Goal: Task Accomplishment & Management: Manage account settings

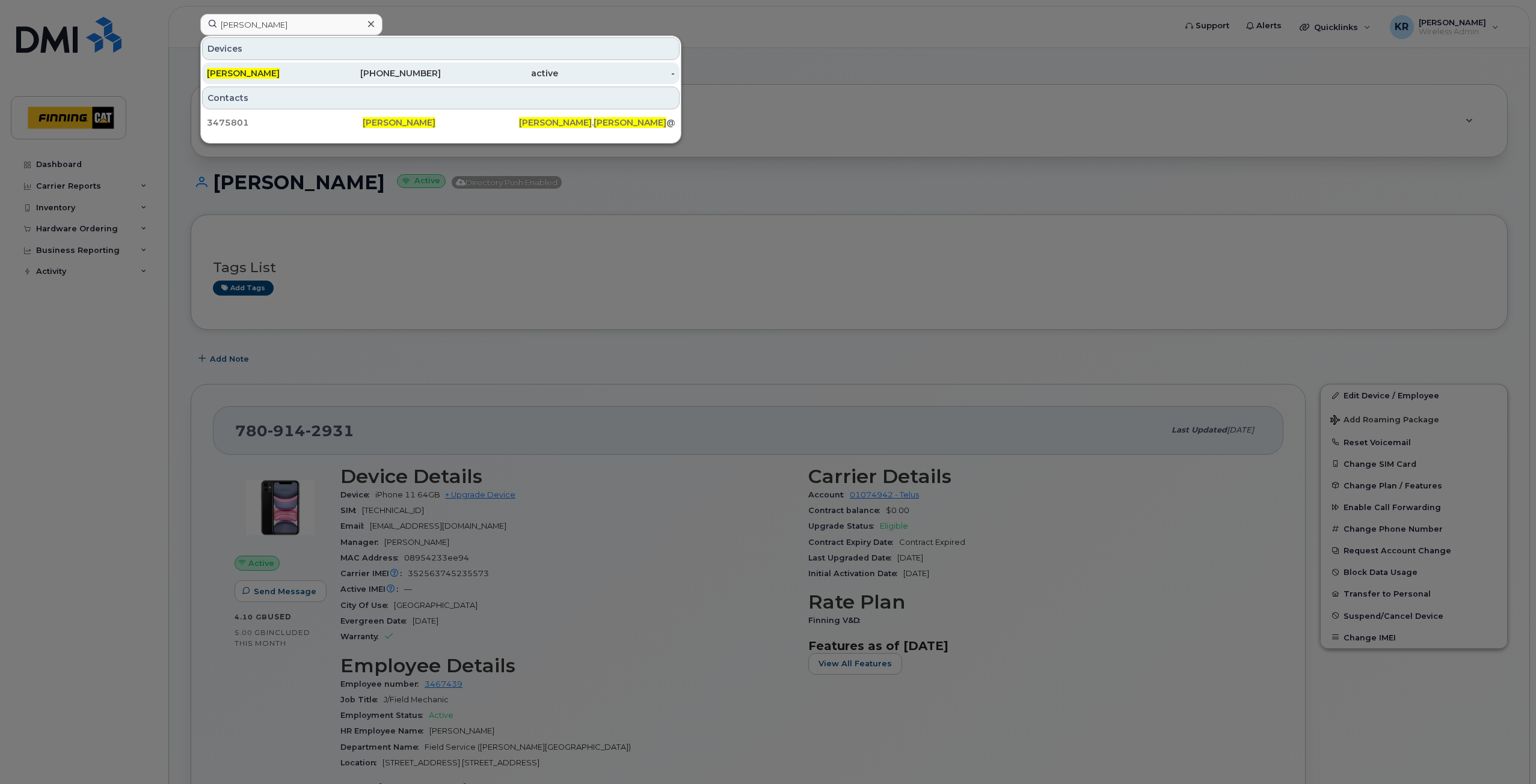
type input "[PERSON_NAME]"
click at [393, 77] on div "236-983-6786" at bounding box center [383, 73] width 117 height 12
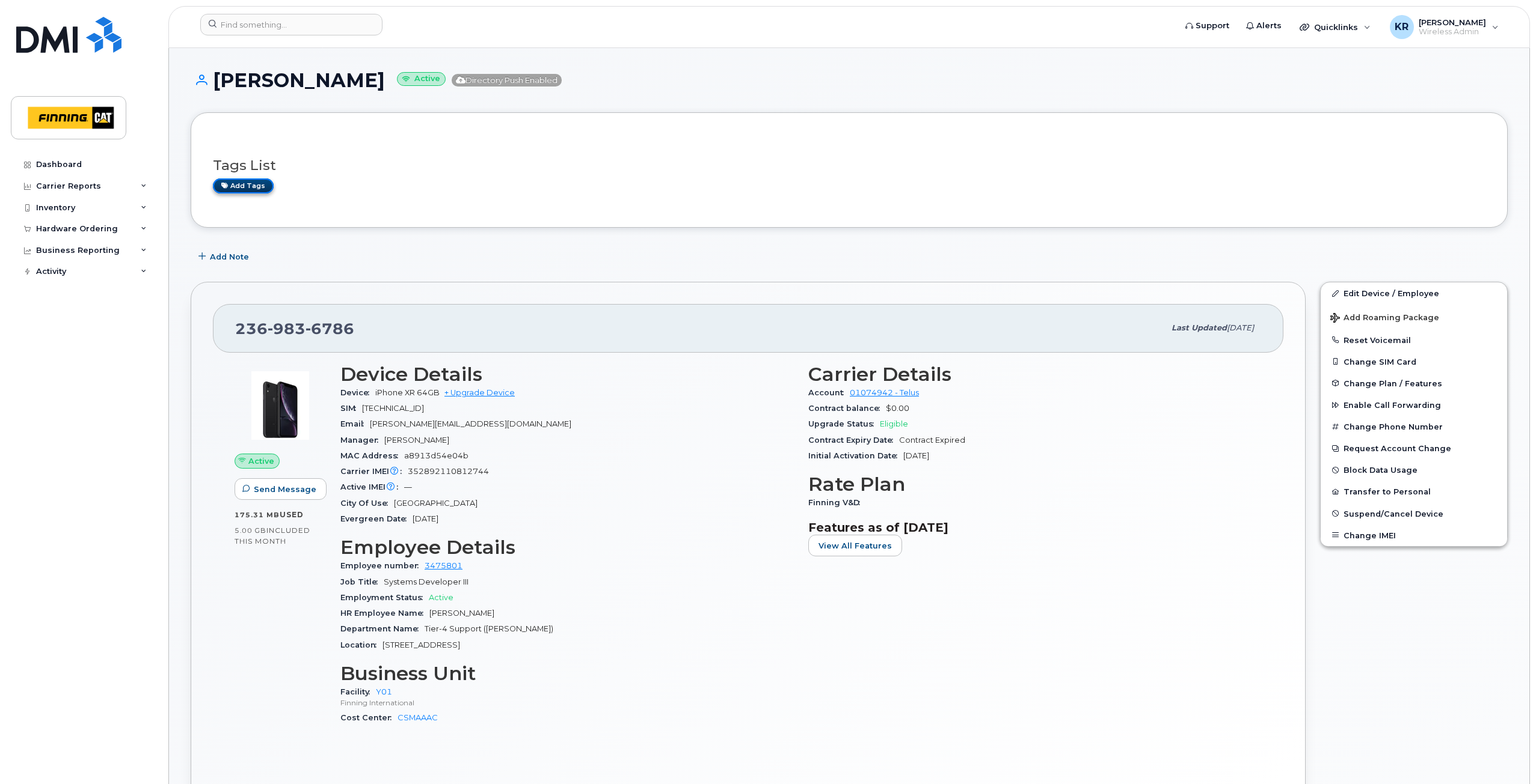
click at [233, 184] on link "Add tags" at bounding box center [243, 186] width 60 height 15
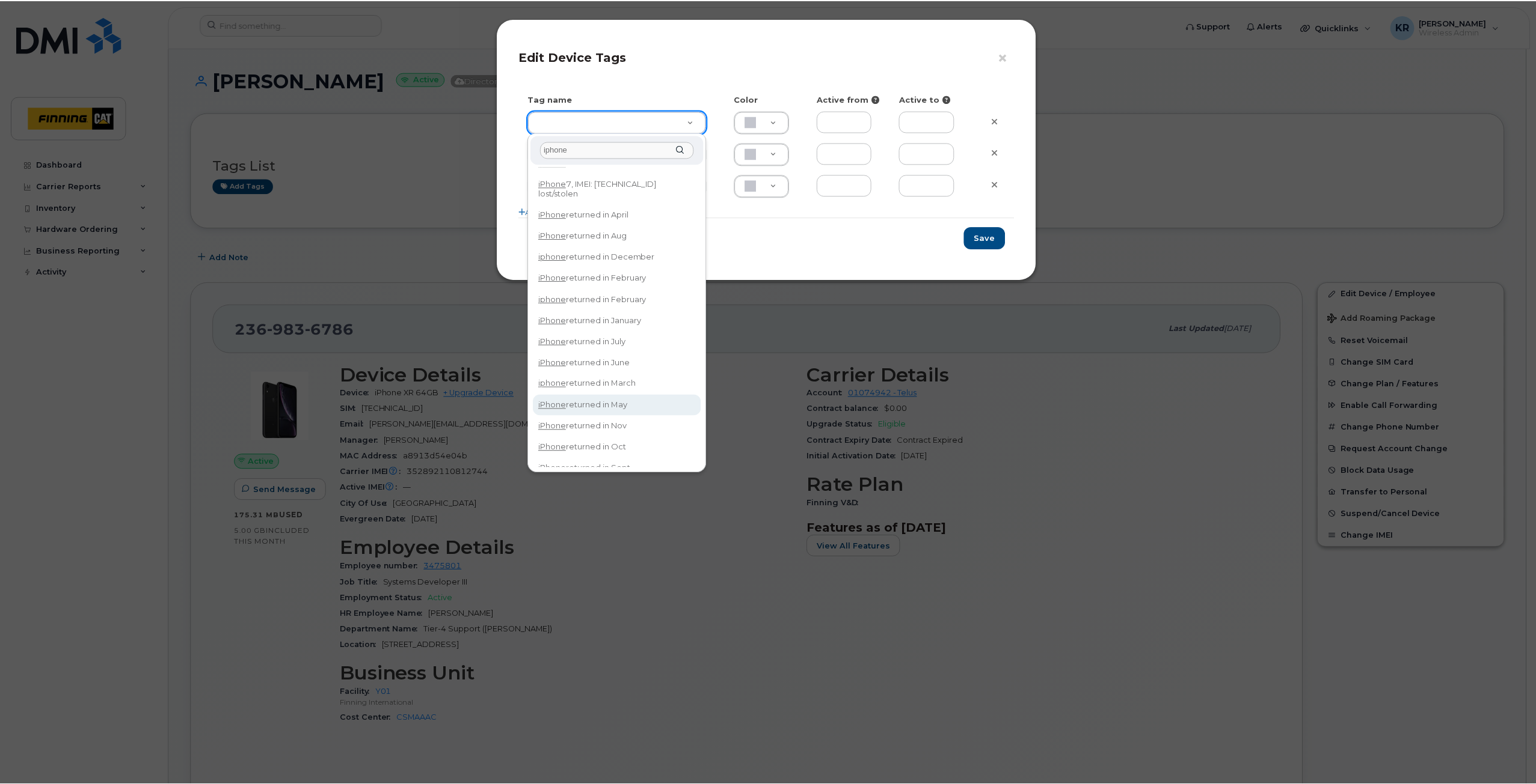
scroll to position [26, 0]
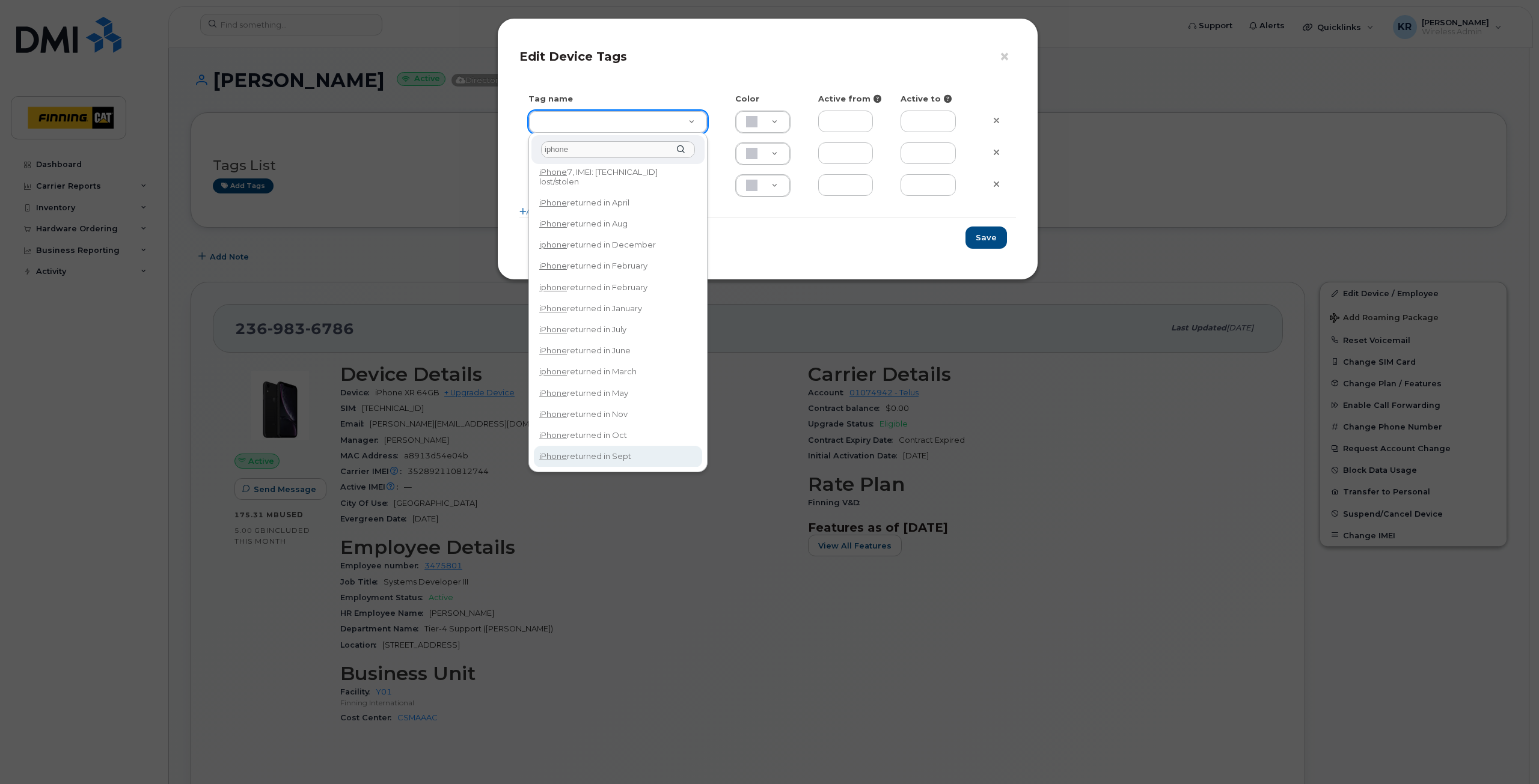
type input "iphone"
type input "iPhone returned in Sept"
type input "DFD3EE"
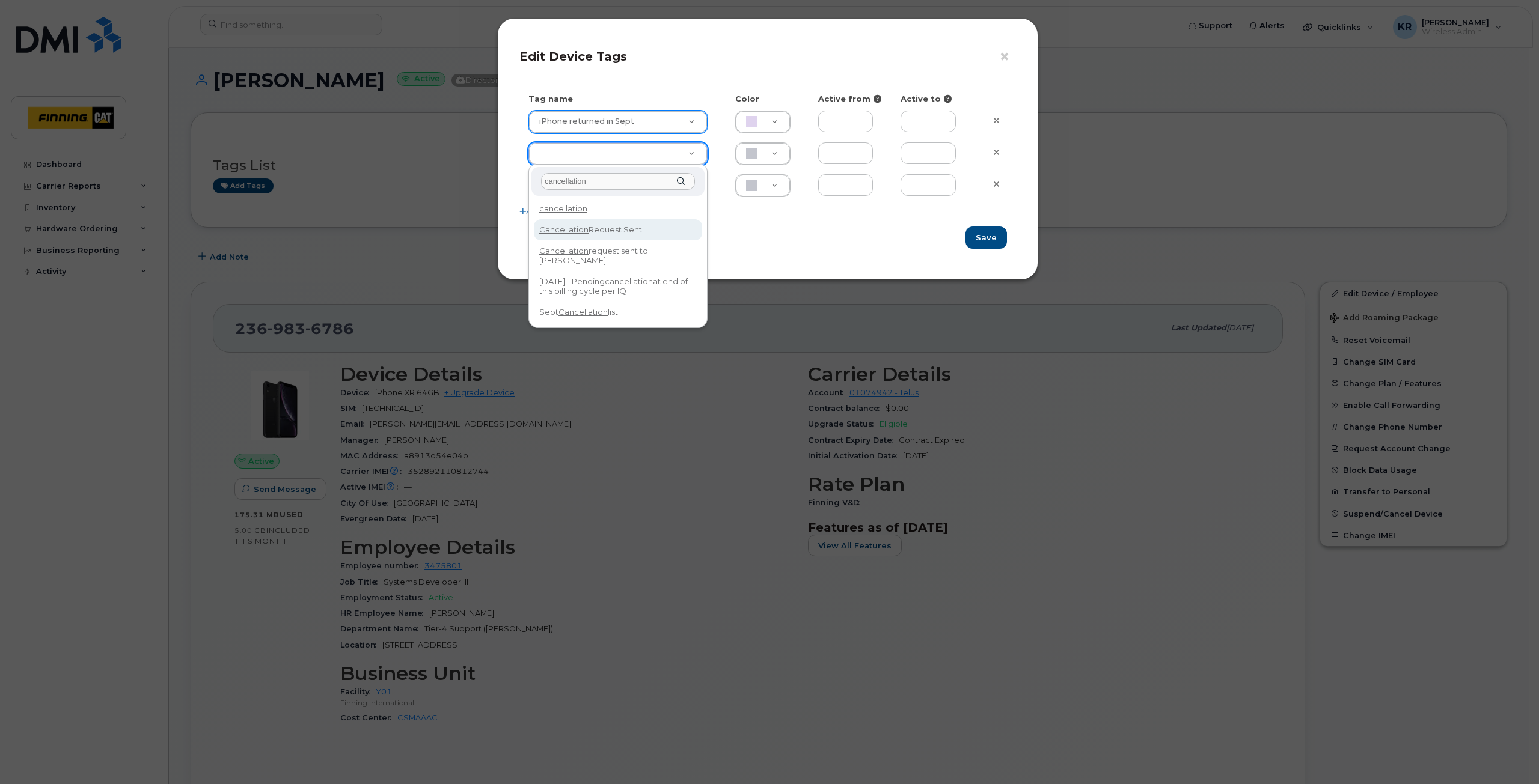
type input "cancellation"
type input "Cancellation Request Sent"
type input "FDDCC5"
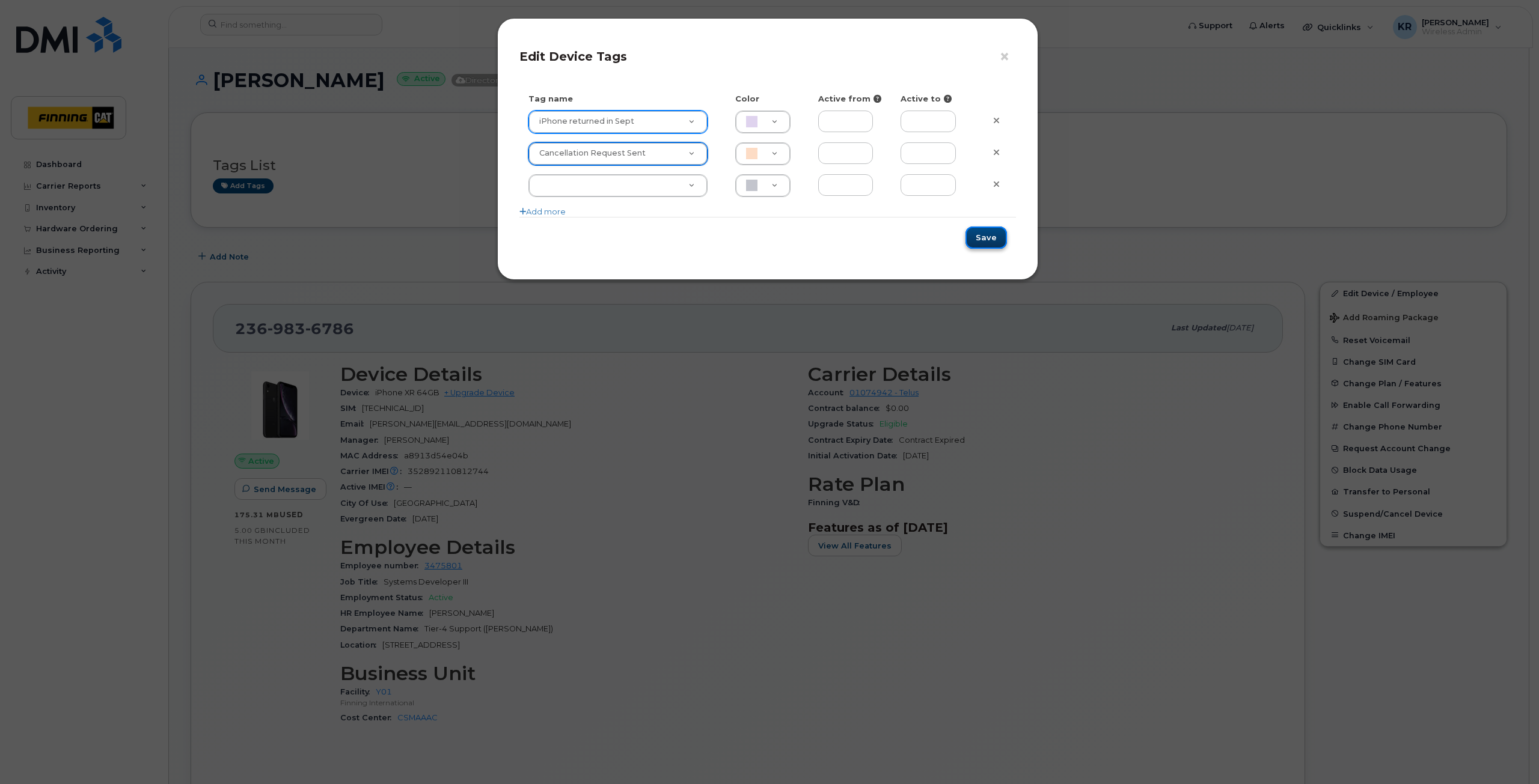
click at [974, 239] on button "Save" at bounding box center [986, 238] width 42 height 23
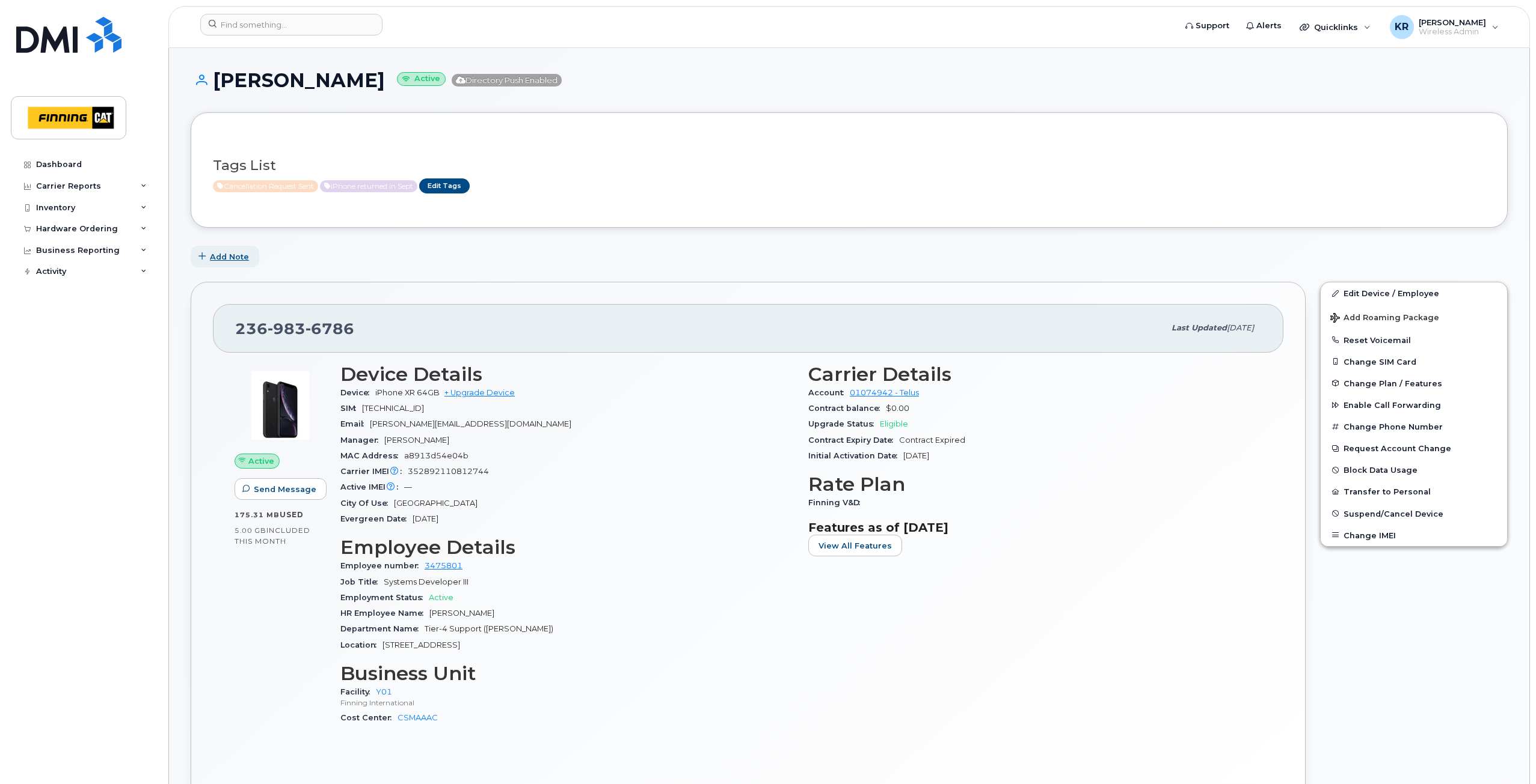
click at [229, 260] on span "Add Note" at bounding box center [229, 257] width 39 height 11
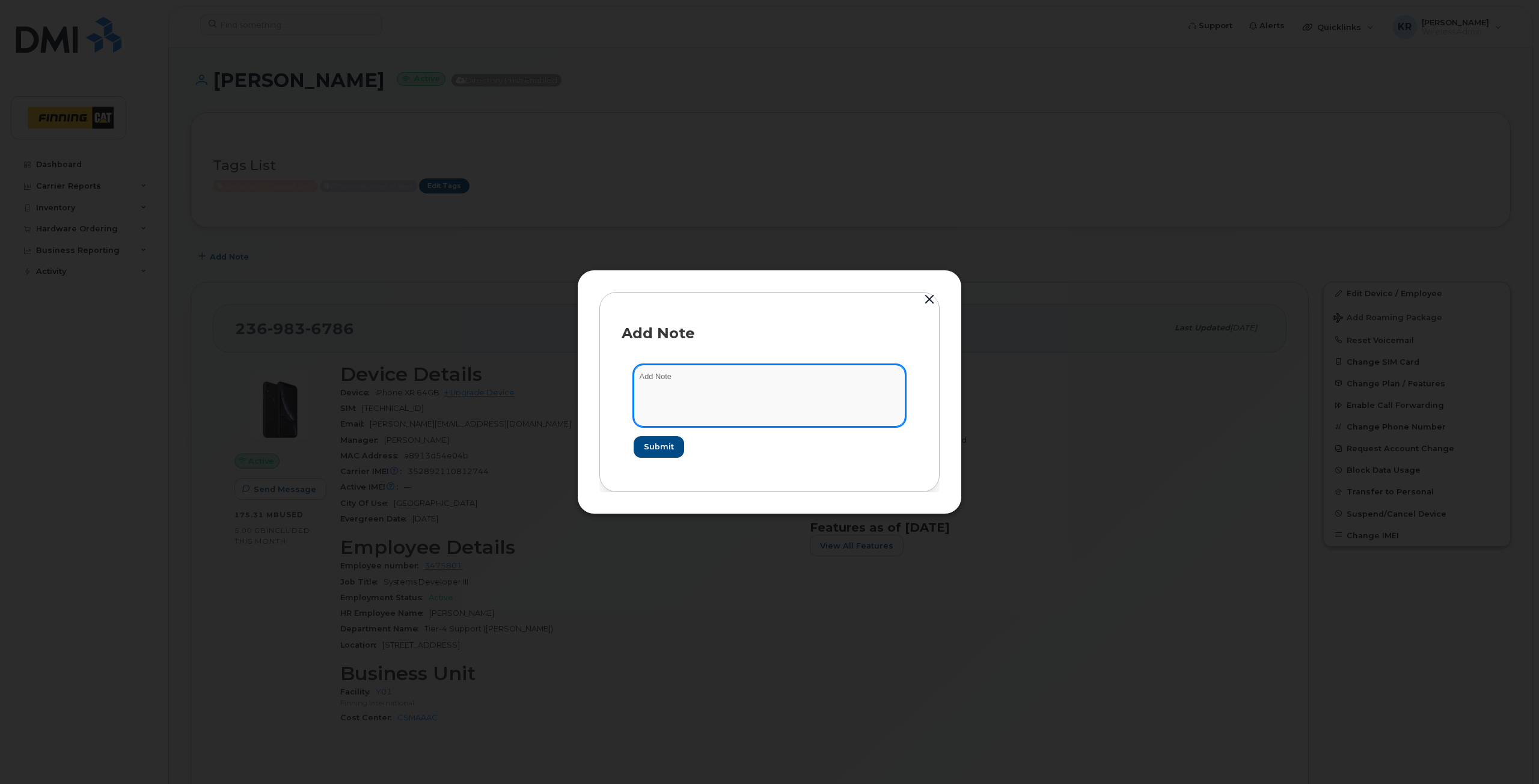
click at [702, 379] on textarea at bounding box center [770, 396] width 272 height 61
type textarea "user is not using device any longer. confirmed line could be cancelled"
click at [659, 449] on span "Submit" at bounding box center [658, 446] width 30 height 11
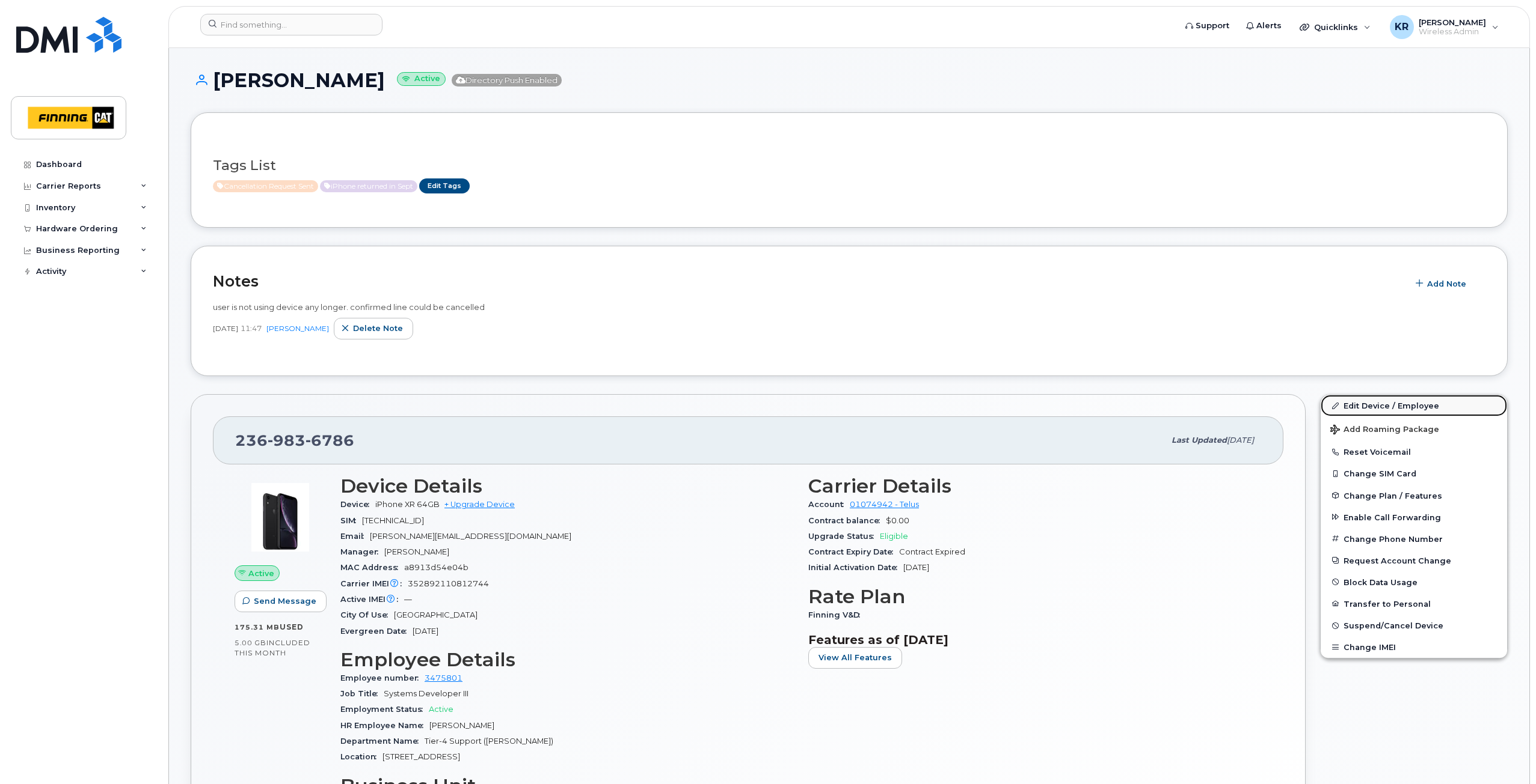
click at [1372, 408] on link "Edit Device / Employee" at bounding box center [1414, 405] width 187 height 22
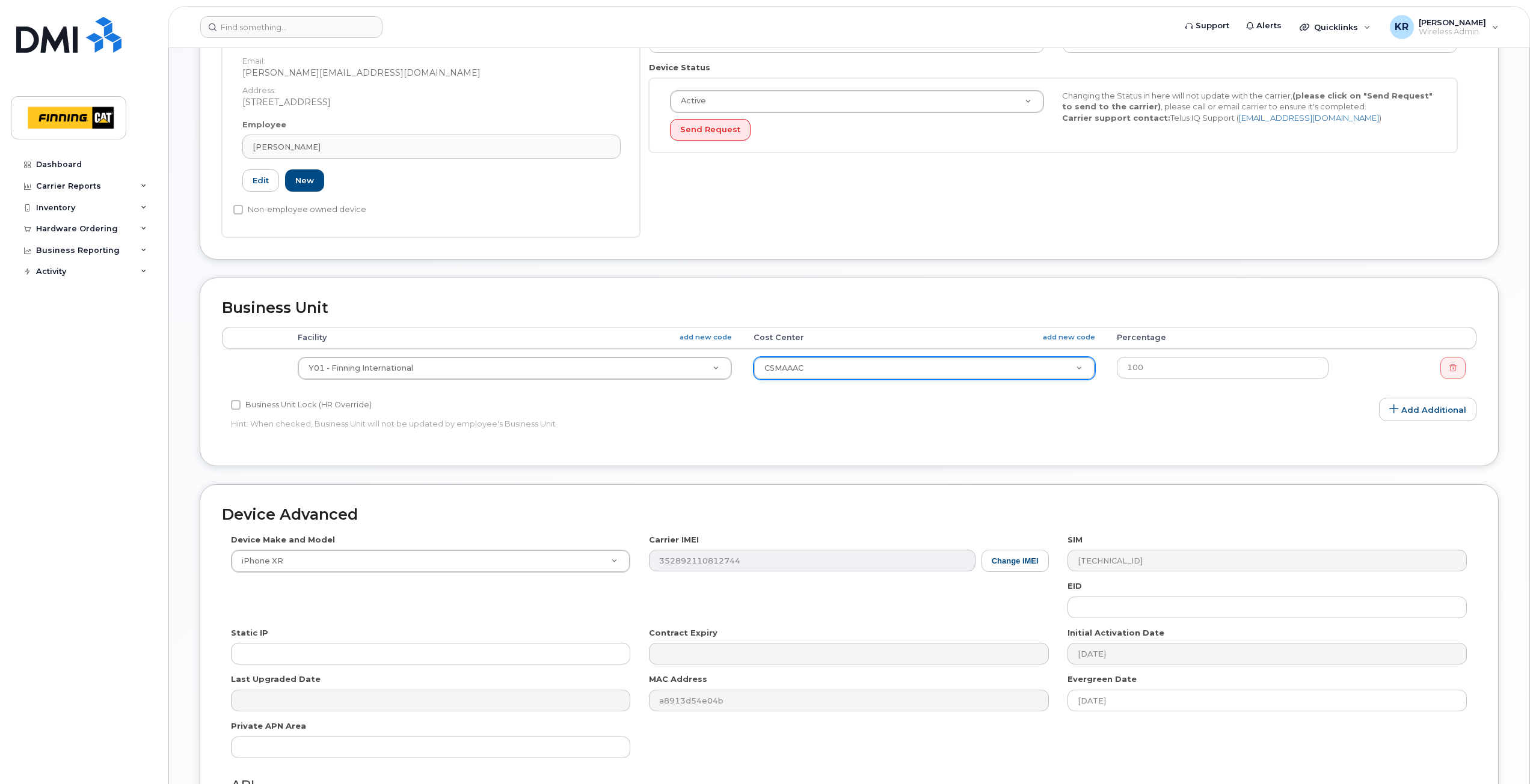
scroll to position [180, 0]
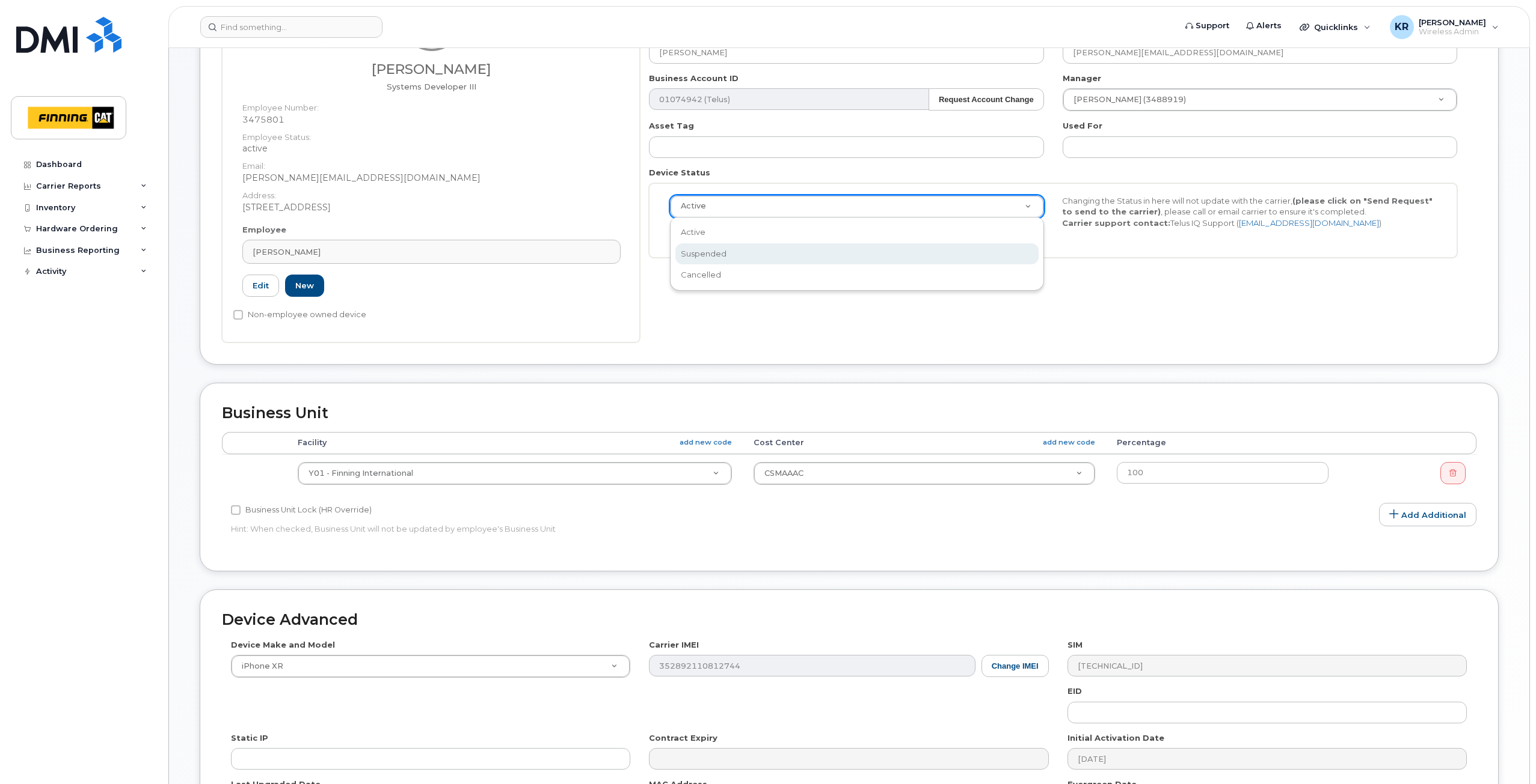
select select "suspended"
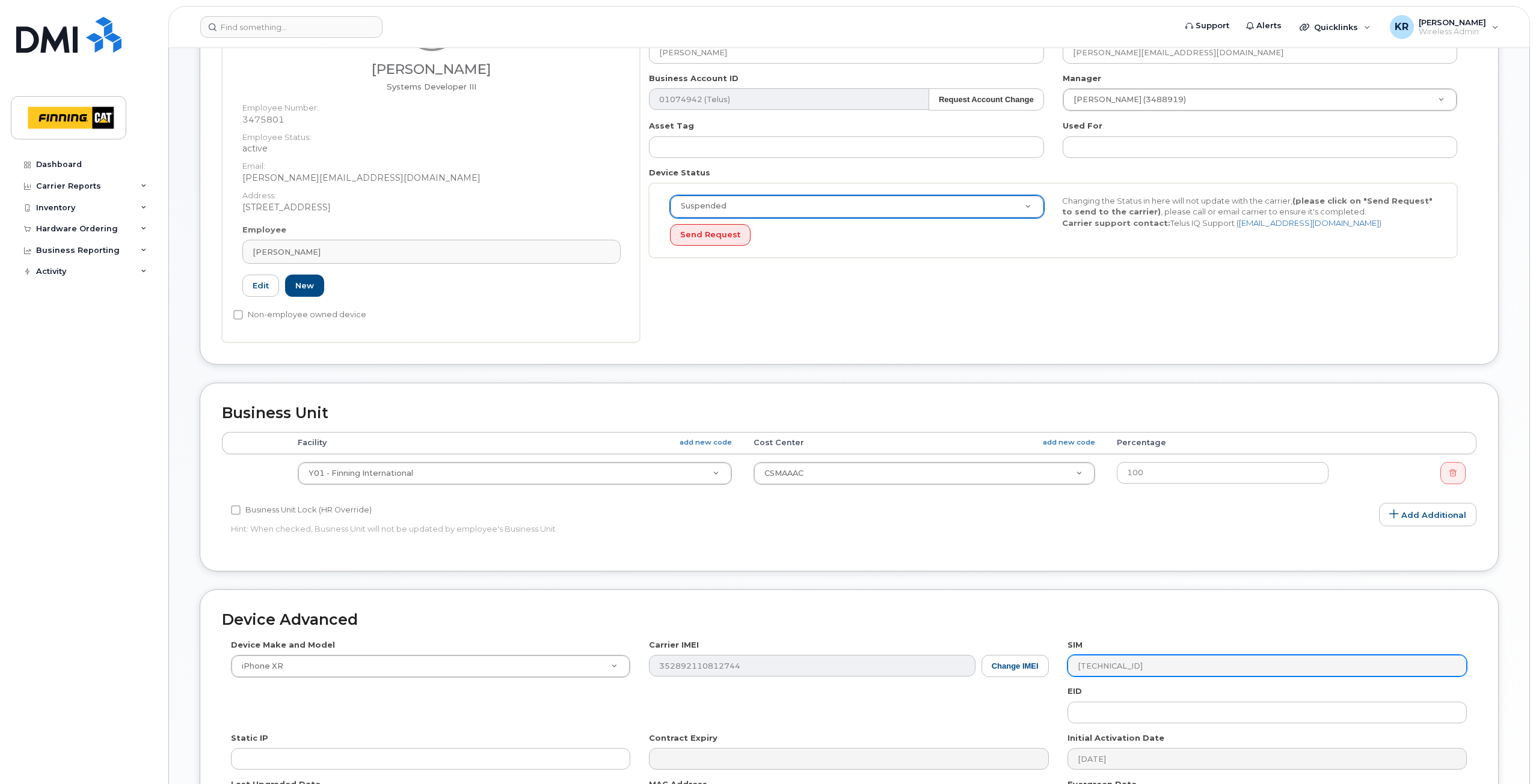
scroll to position [443, 0]
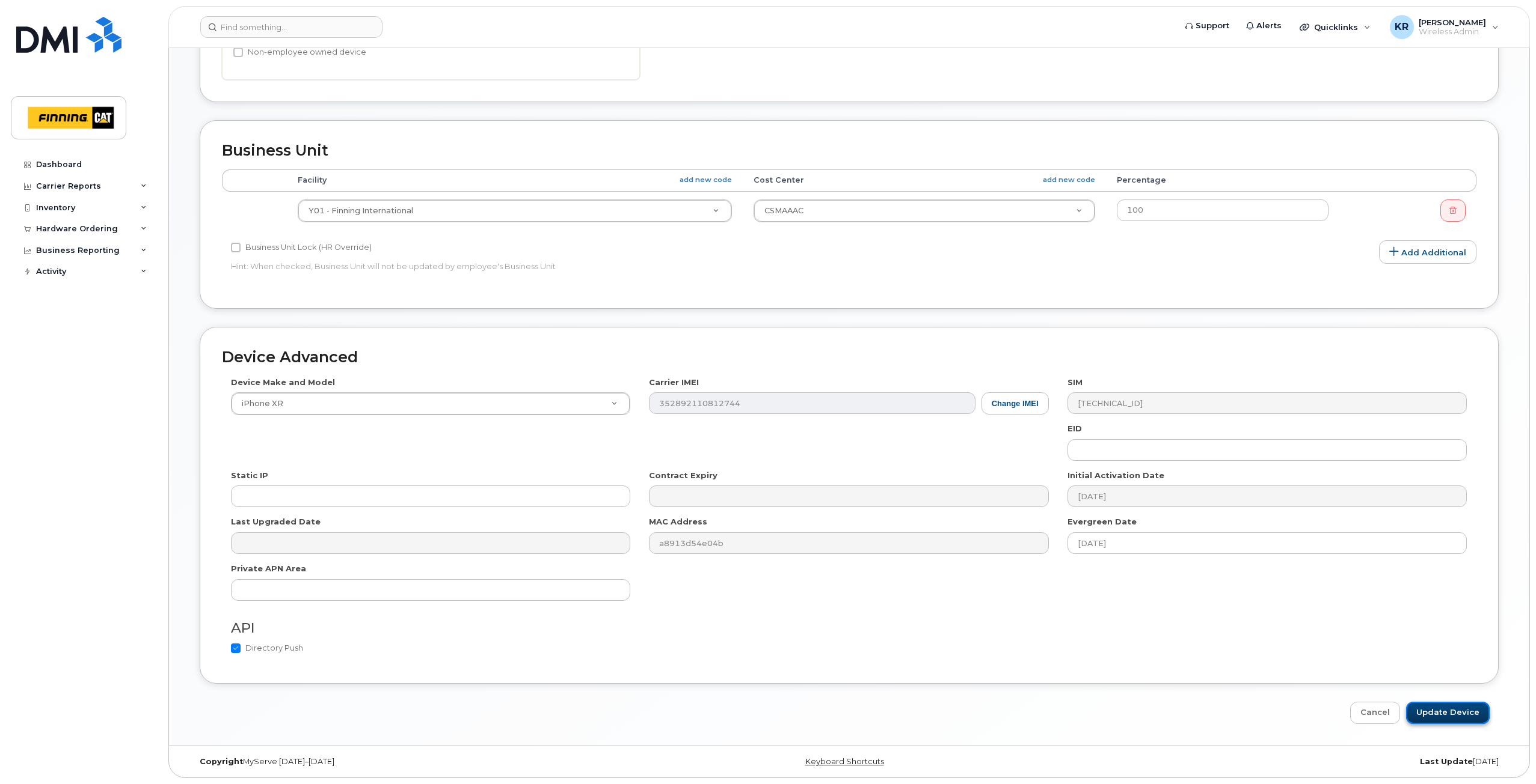
click at [1431, 715] on input "Update Device" at bounding box center [1447, 713] width 84 height 23
type input "Saving..."
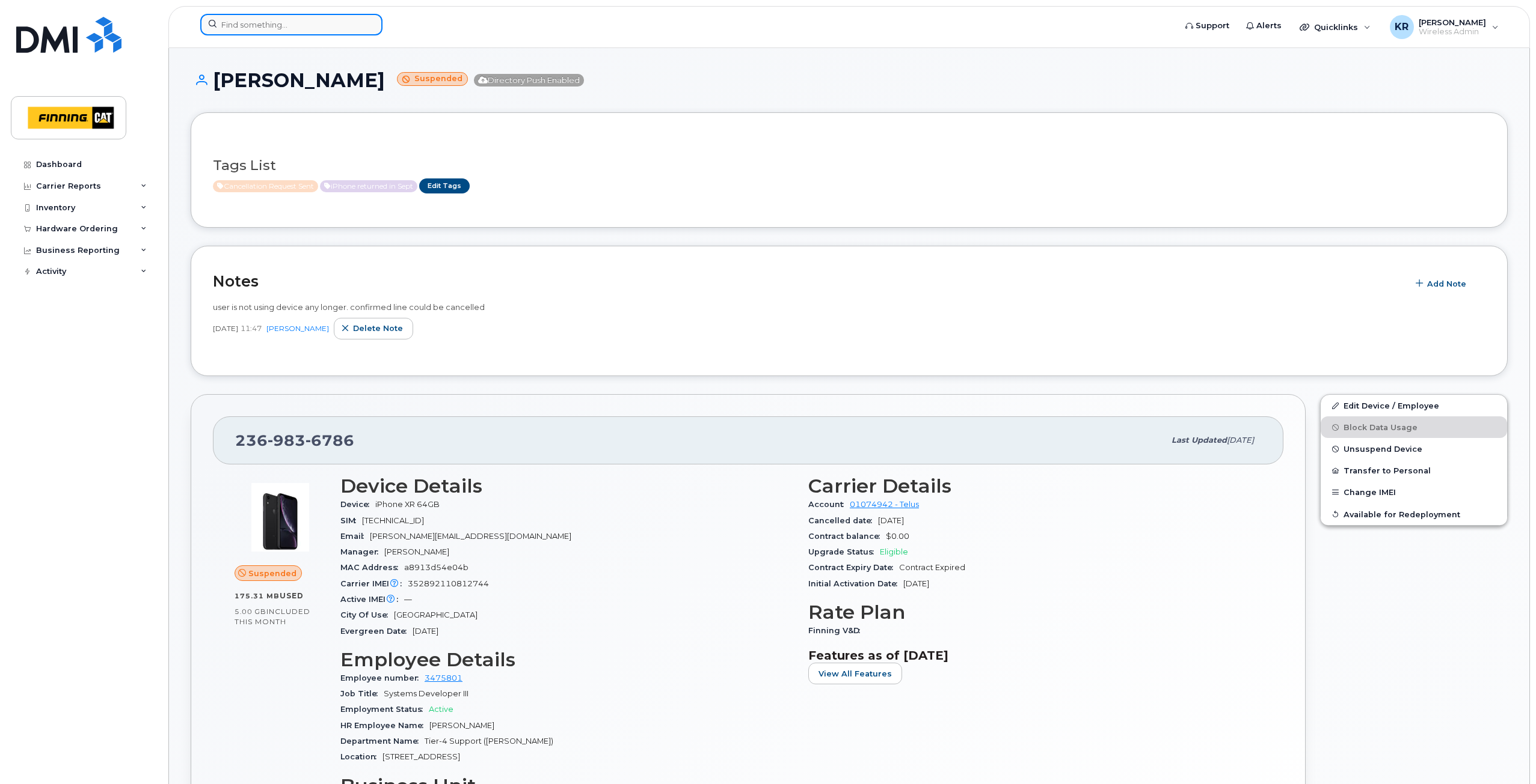
click at [278, 27] on input at bounding box center [291, 24] width 182 height 22
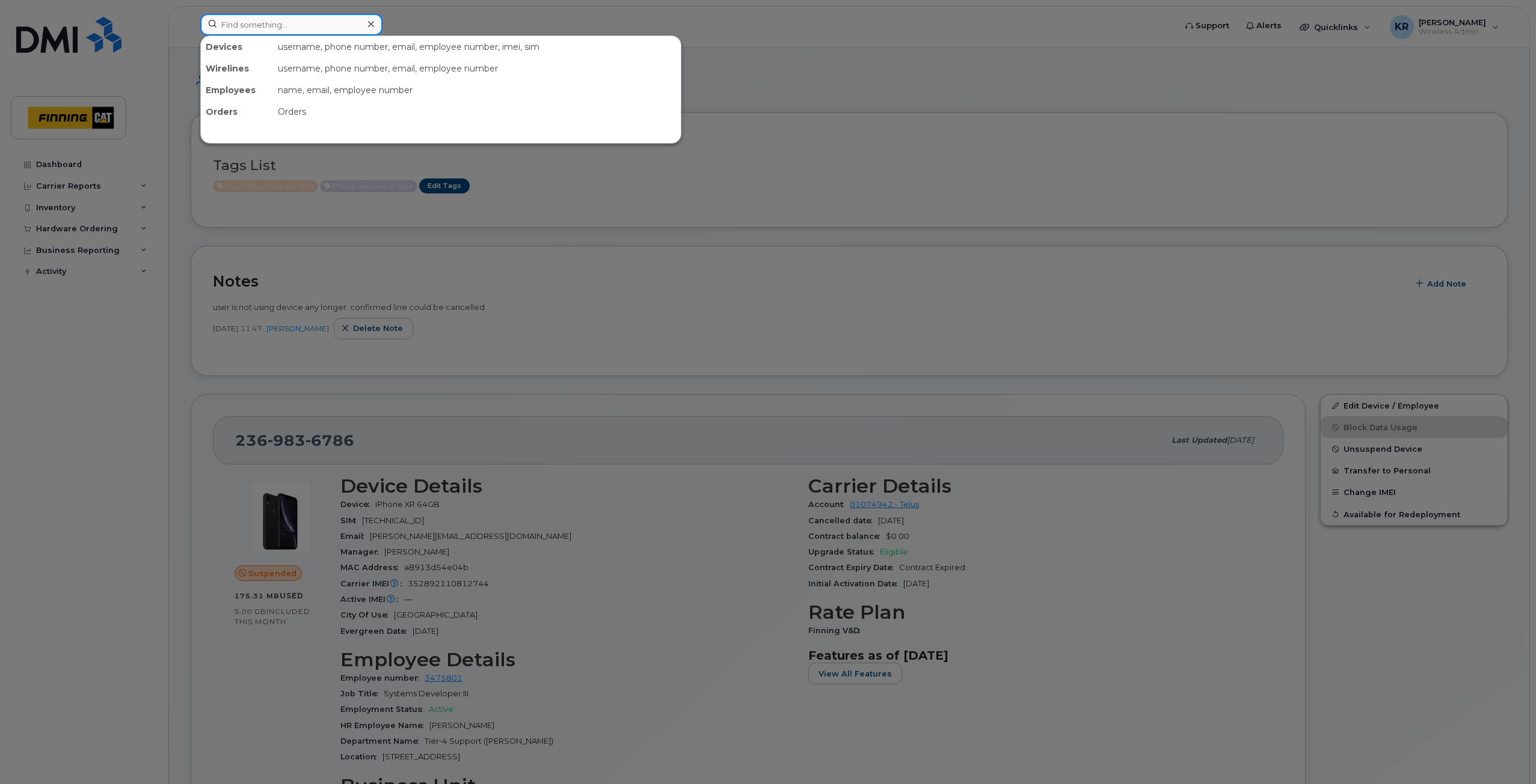
paste input "[PERSON_NAME]"
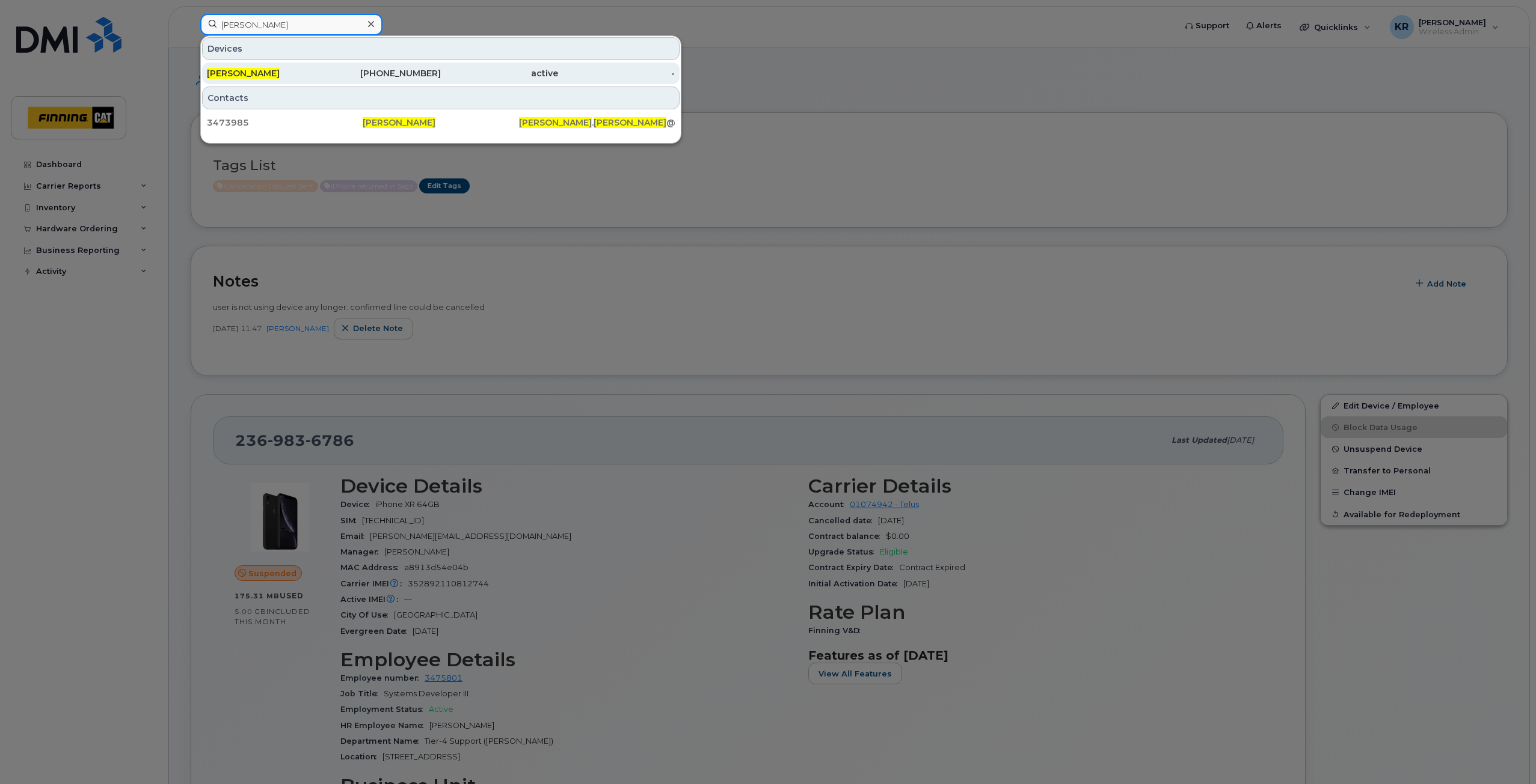
type input "[PERSON_NAME]"
click at [408, 73] on div "604-833-2953" at bounding box center [383, 73] width 117 height 12
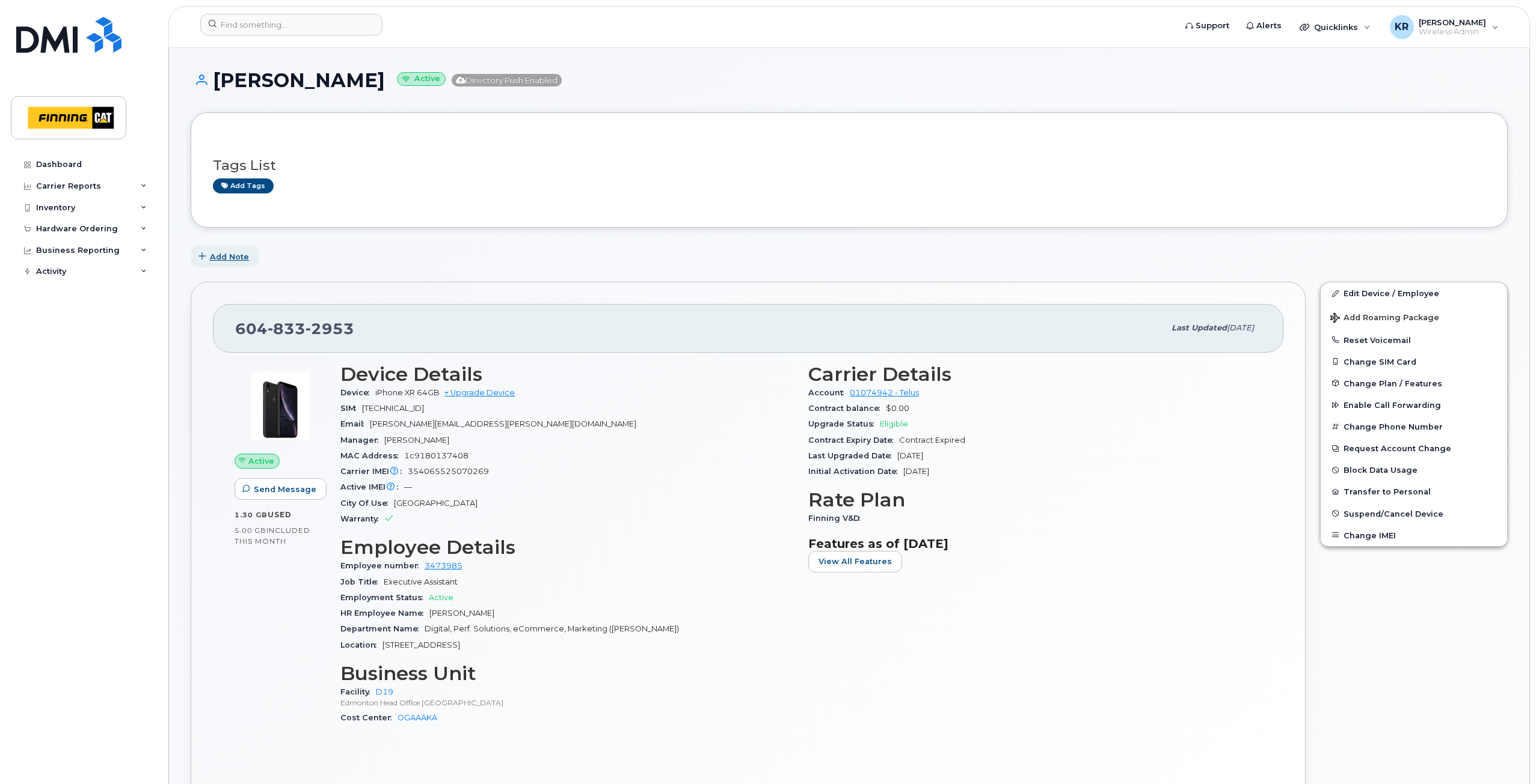
click at [236, 257] on span "Add Note" at bounding box center [229, 257] width 39 height 11
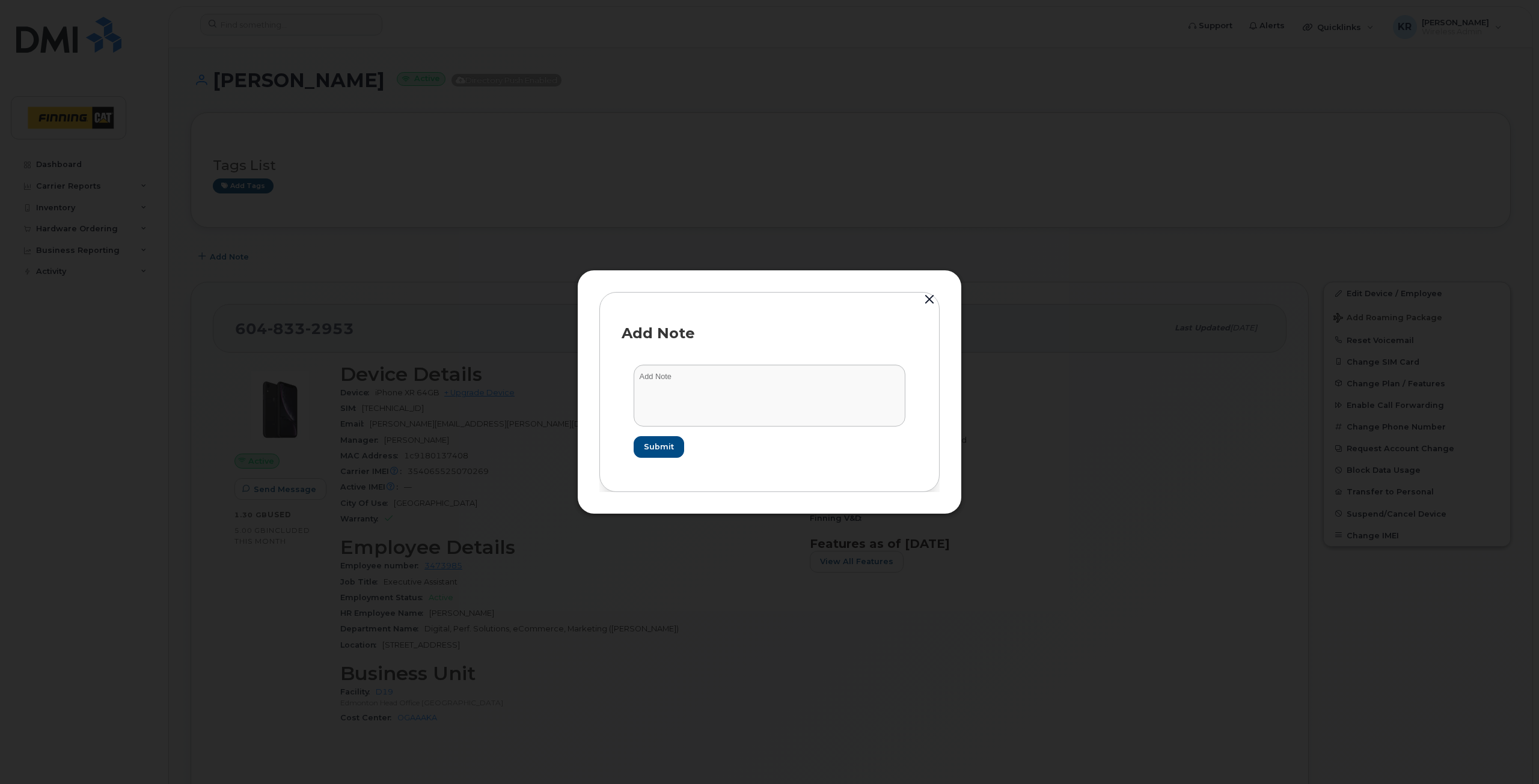
click at [932, 297] on button "button" at bounding box center [929, 299] width 18 height 17
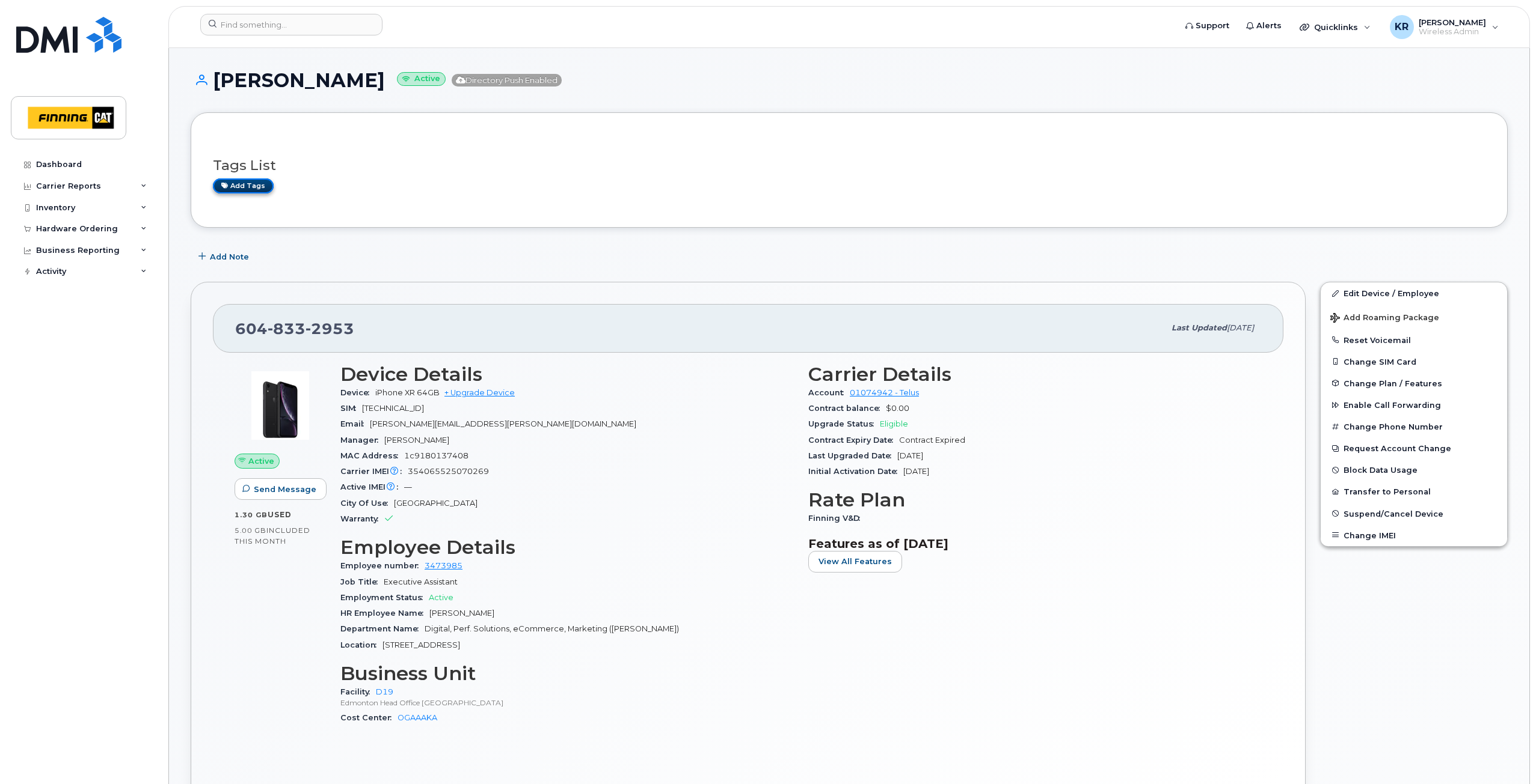
click at [241, 186] on link "Add tags" at bounding box center [243, 186] width 60 height 15
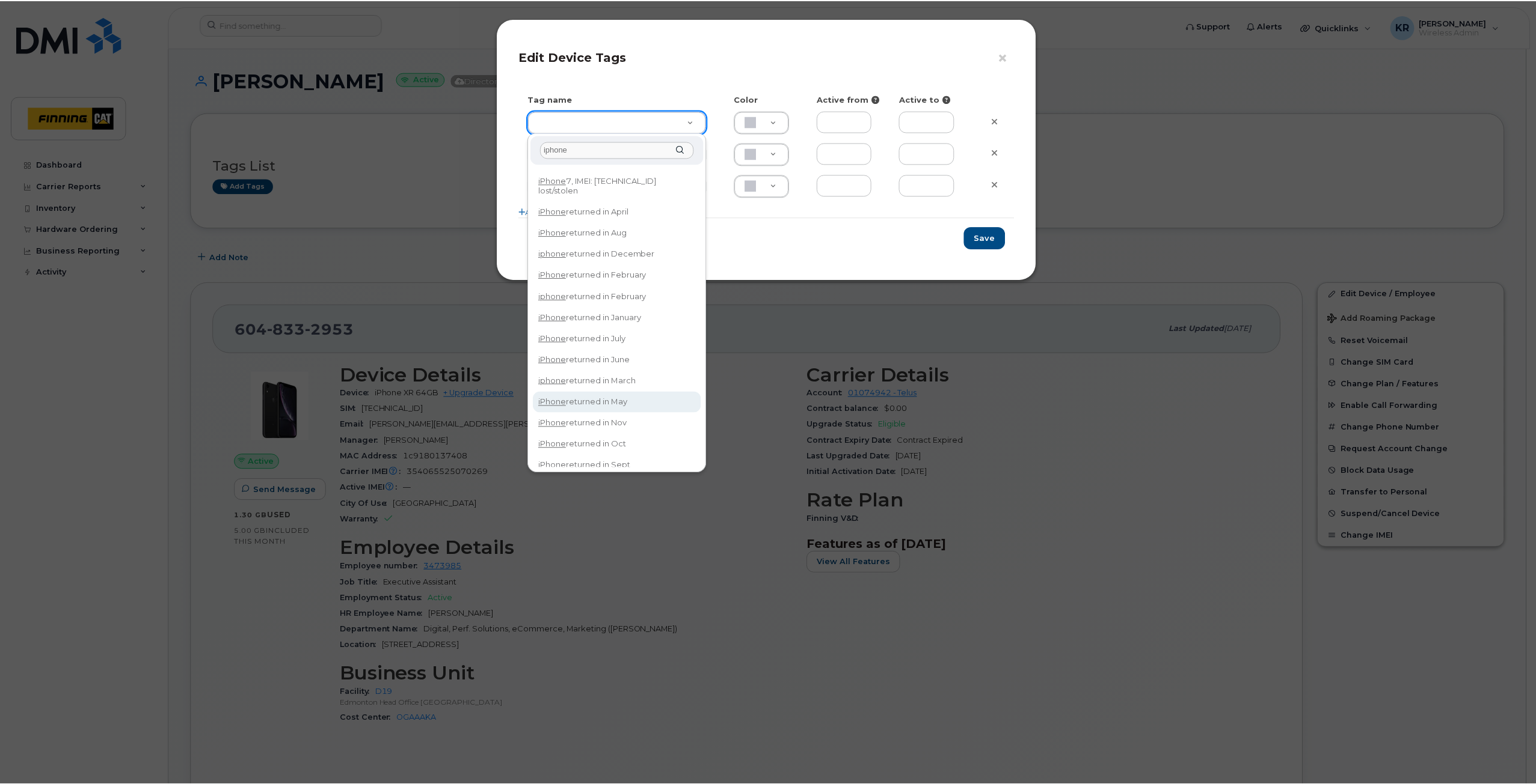
scroll to position [26, 0]
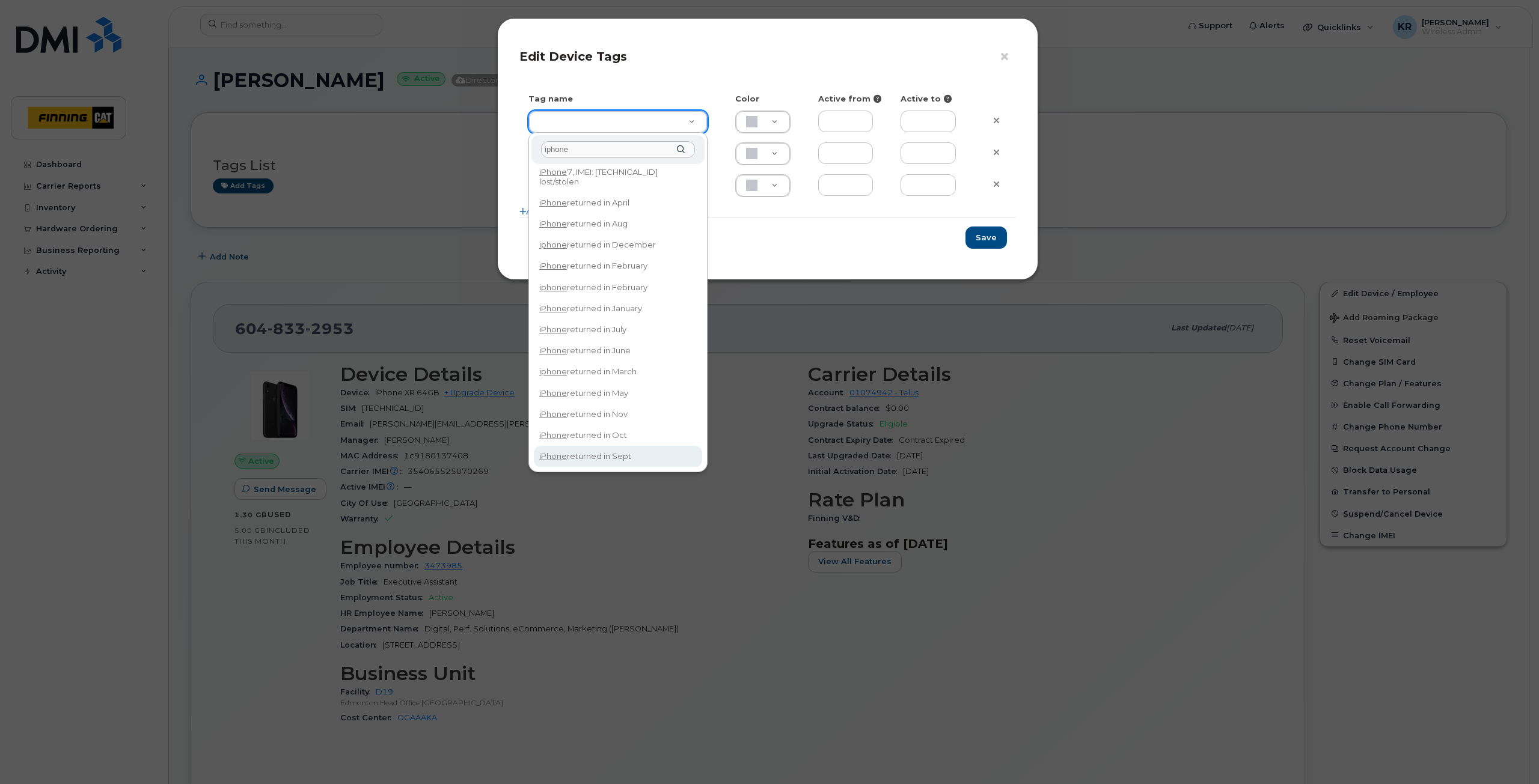
type input "iphone"
type input "iPhone returned in Sept"
type input "DFD3EE"
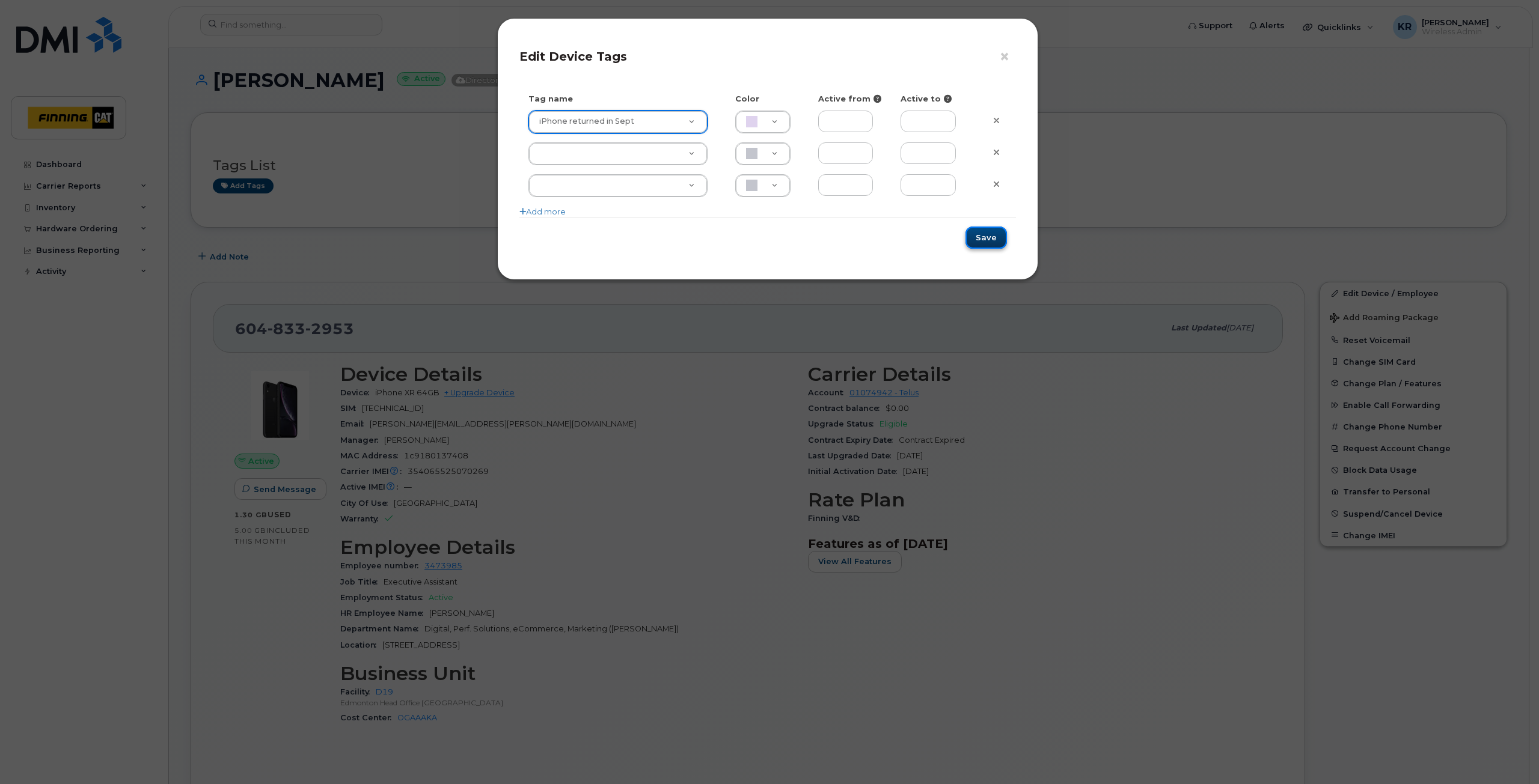
click at [990, 234] on button "Save" at bounding box center [986, 238] width 42 height 23
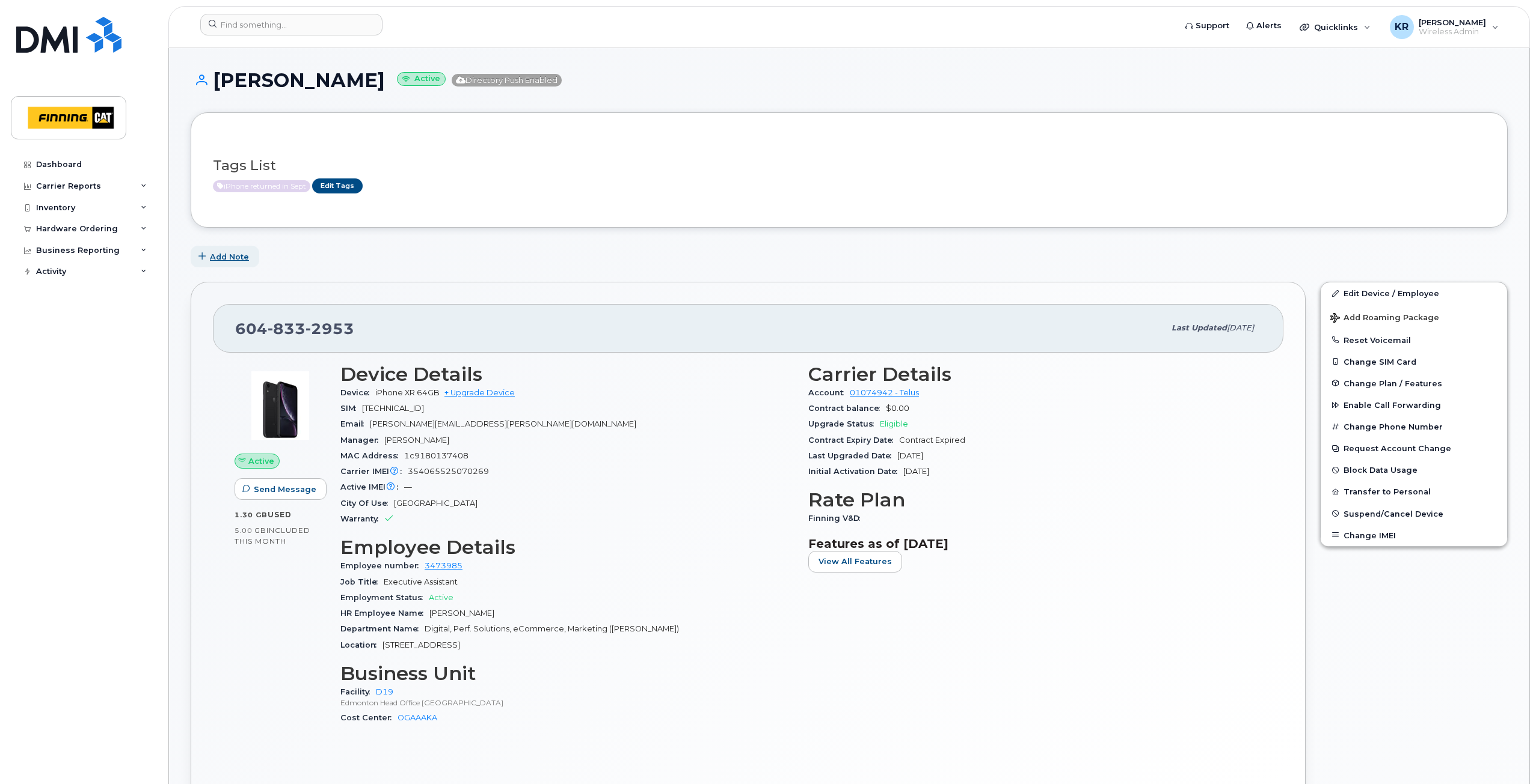
click at [237, 259] on span "Add Note" at bounding box center [229, 257] width 39 height 11
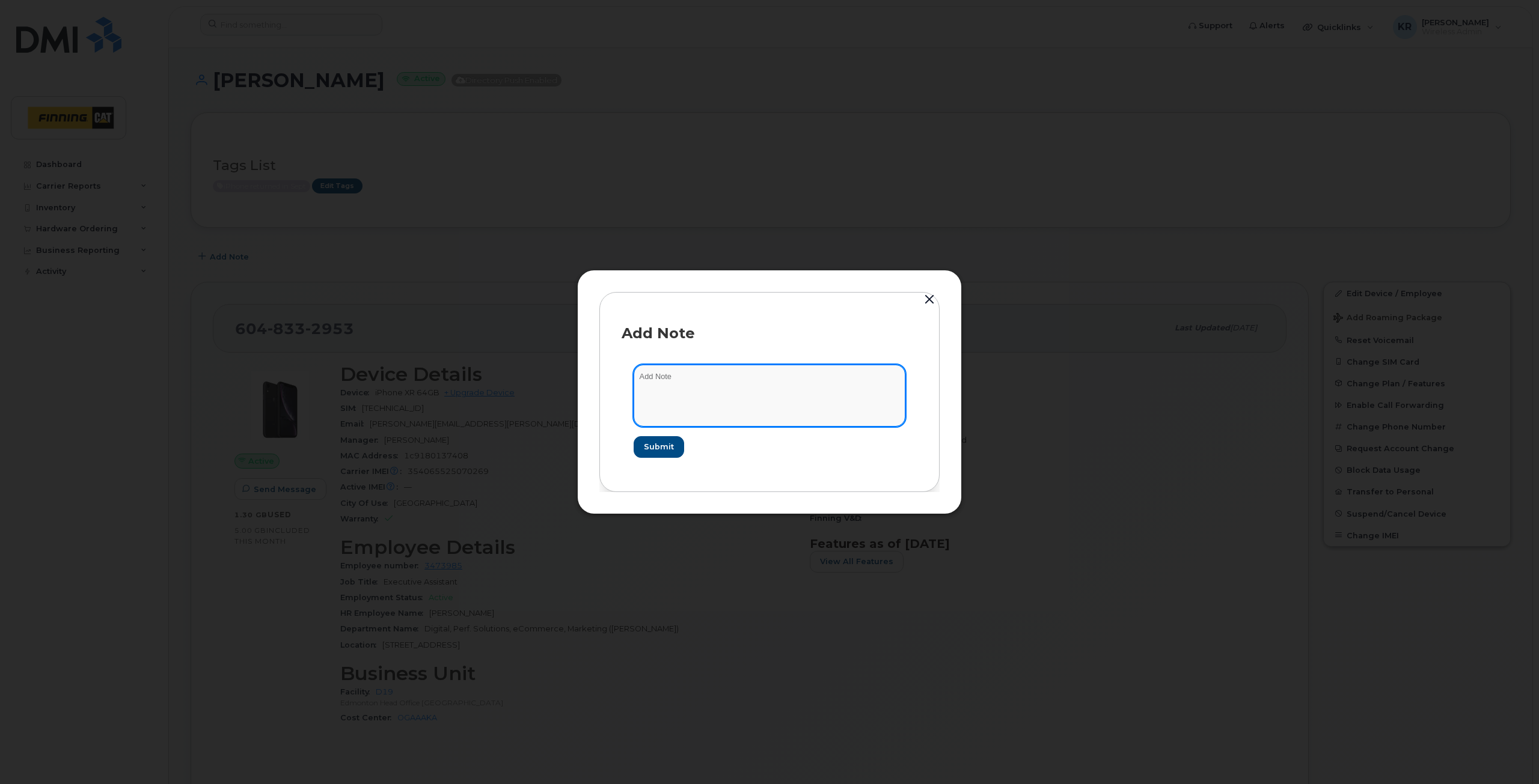
click at [672, 380] on textarea at bounding box center [770, 396] width 272 height 61
type textarea "message to [PERSON_NAME] with ask why device was returned? Not ticket in SNOW. …"
click at [646, 445] on span "Submit" at bounding box center [658, 446] width 30 height 11
